Goal: Find specific page/section: Locate a particular part of the current website

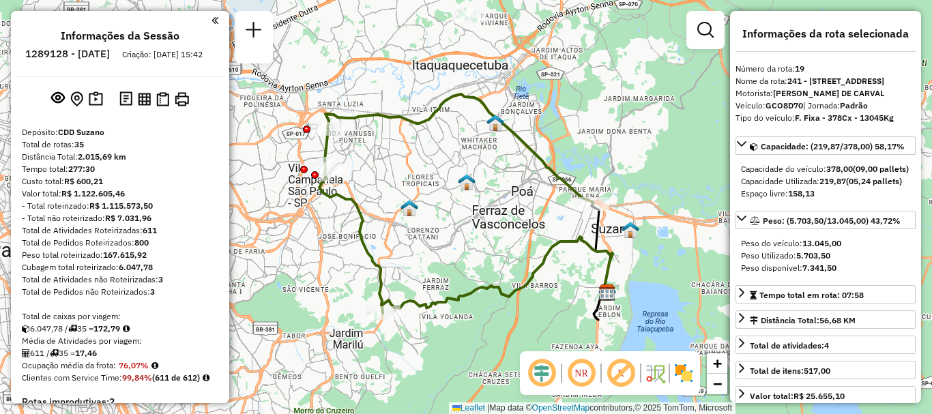
select select "**********"
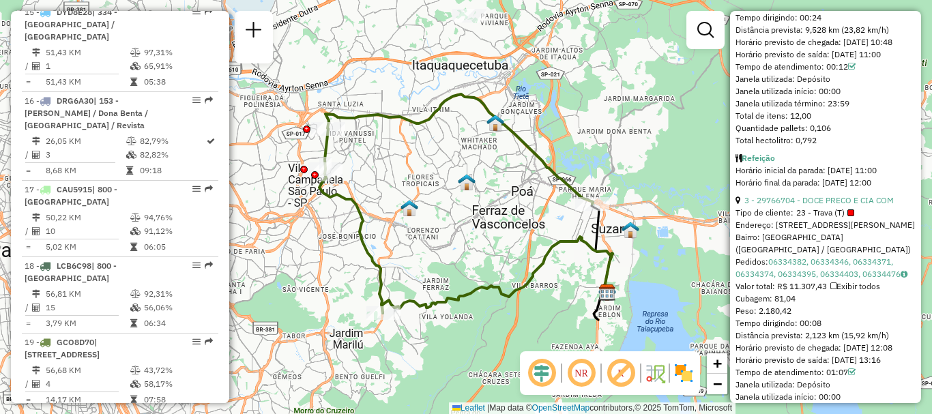
scroll to position [618, 0]
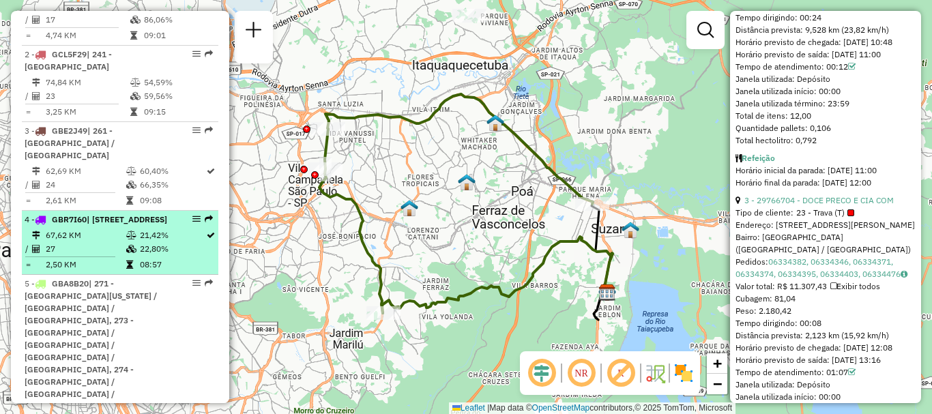
click at [119, 226] on div "4 - GBR7I60 | 242 - [STREET_ADDRESS]" at bounding box center [97, 219] width 145 height 12
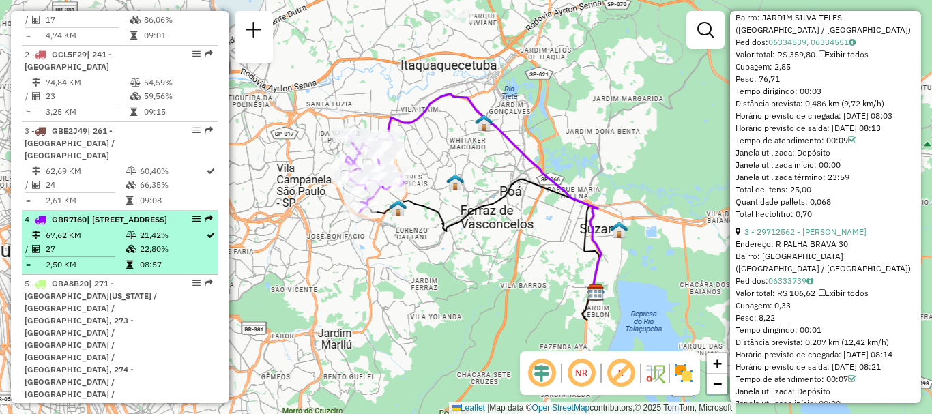
scroll to position [789, 0]
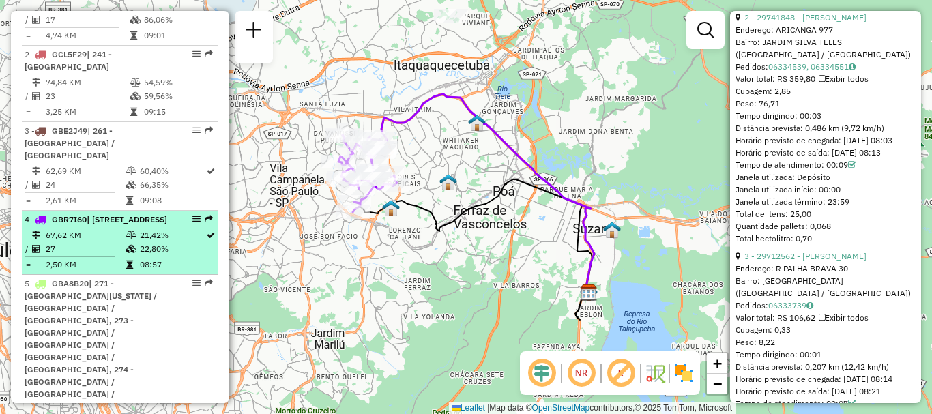
click at [192, 215] on em at bounding box center [196, 219] width 8 height 8
click at [194, 215] on em at bounding box center [196, 219] width 8 height 8
click at [192, 215] on em at bounding box center [196, 219] width 8 height 8
click at [149, 222] on div "4 - GBR7I60 | 242 - [STREET_ADDRESS]" at bounding box center [97, 219] width 145 height 12
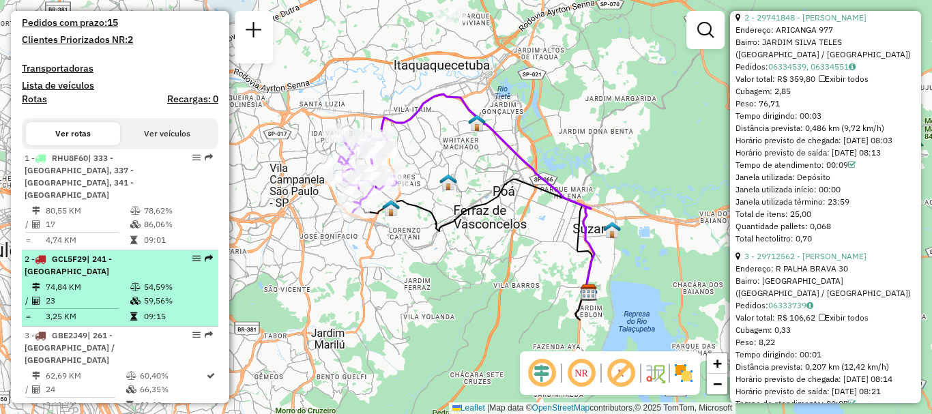
scroll to position [618, 0]
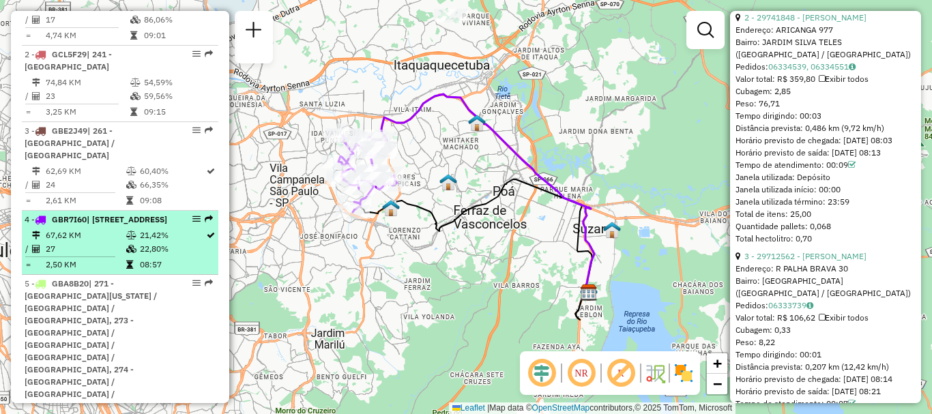
click at [153, 226] on div "4 - GBR7I60 | 242 - [STREET_ADDRESS]" at bounding box center [97, 219] width 145 height 12
click at [192, 215] on em at bounding box center [196, 219] width 8 height 8
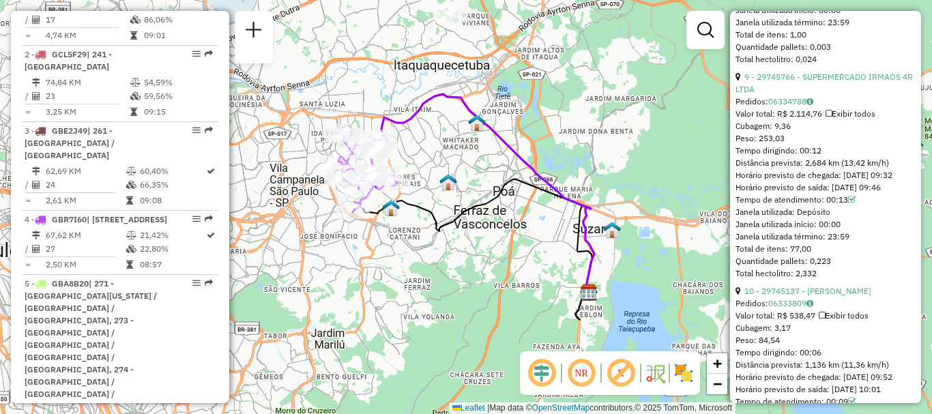
scroll to position [1657, 0]
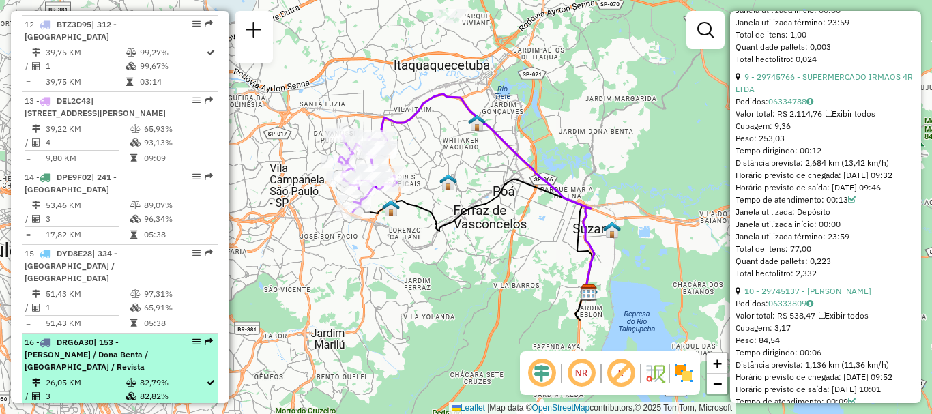
click at [119, 336] on div "16 - DRG6A30 | 153 - [PERSON_NAME] / [PERSON_NAME] / [GEOGRAPHIC_DATA] / Revista" at bounding box center [97, 354] width 145 height 37
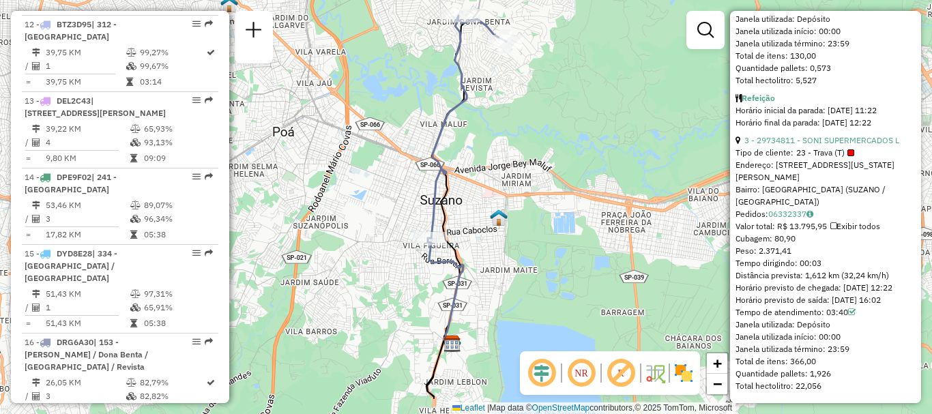
scroll to position [1879, 0]
